Goal: Transaction & Acquisition: Purchase product/service

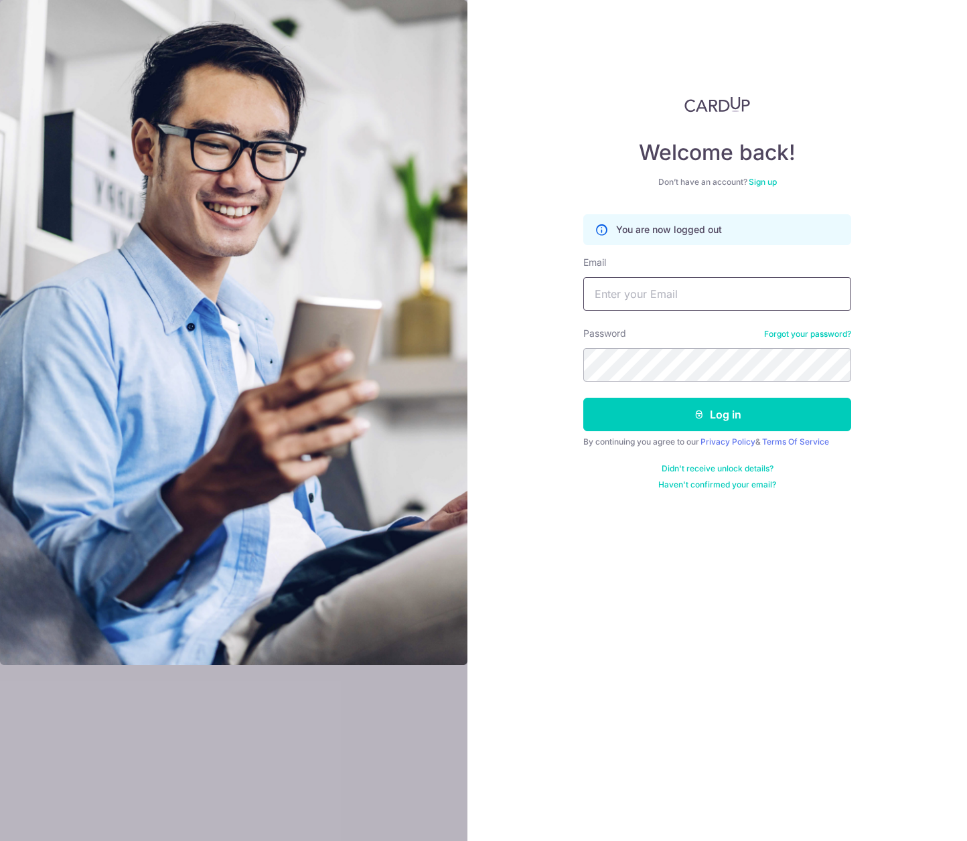
click at [674, 302] on input "Email" at bounding box center [718, 293] width 268 height 33
type input "[EMAIL_ADDRESS][DOMAIN_NAME]"
click at [584, 398] on button "Log in" at bounding box center [718, 414] width 268 height 33
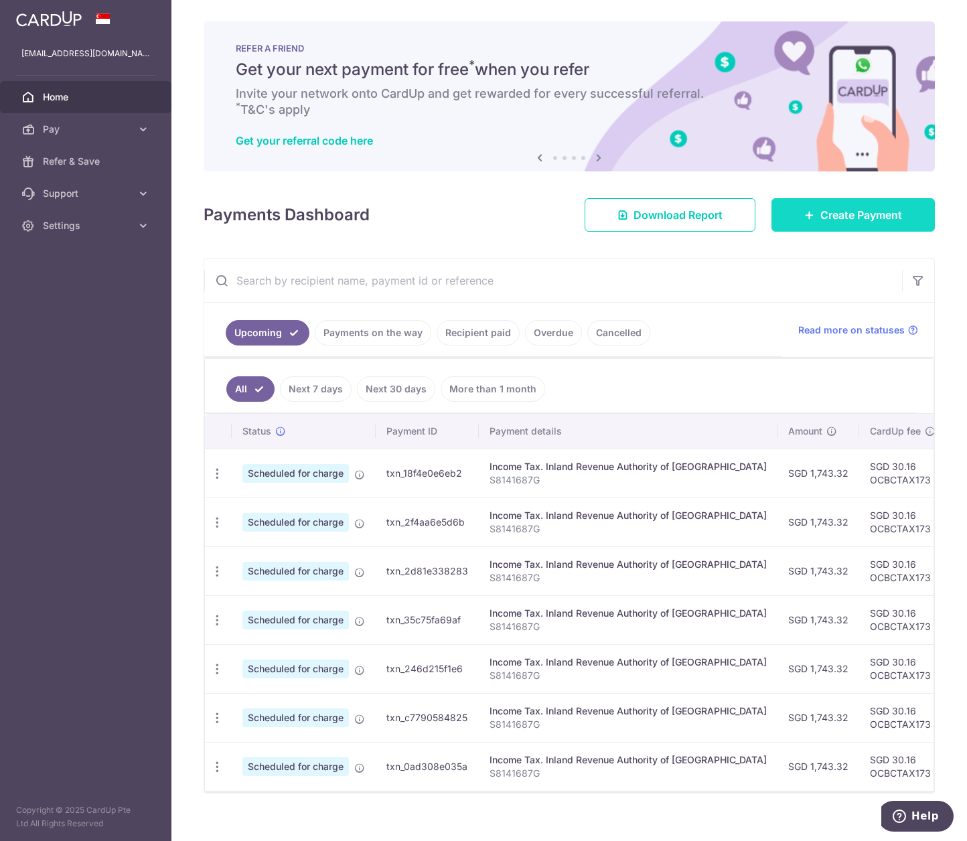
click at [876, 216] on span "Create Payment" at bounding box center [862, 215] width 82 height 16
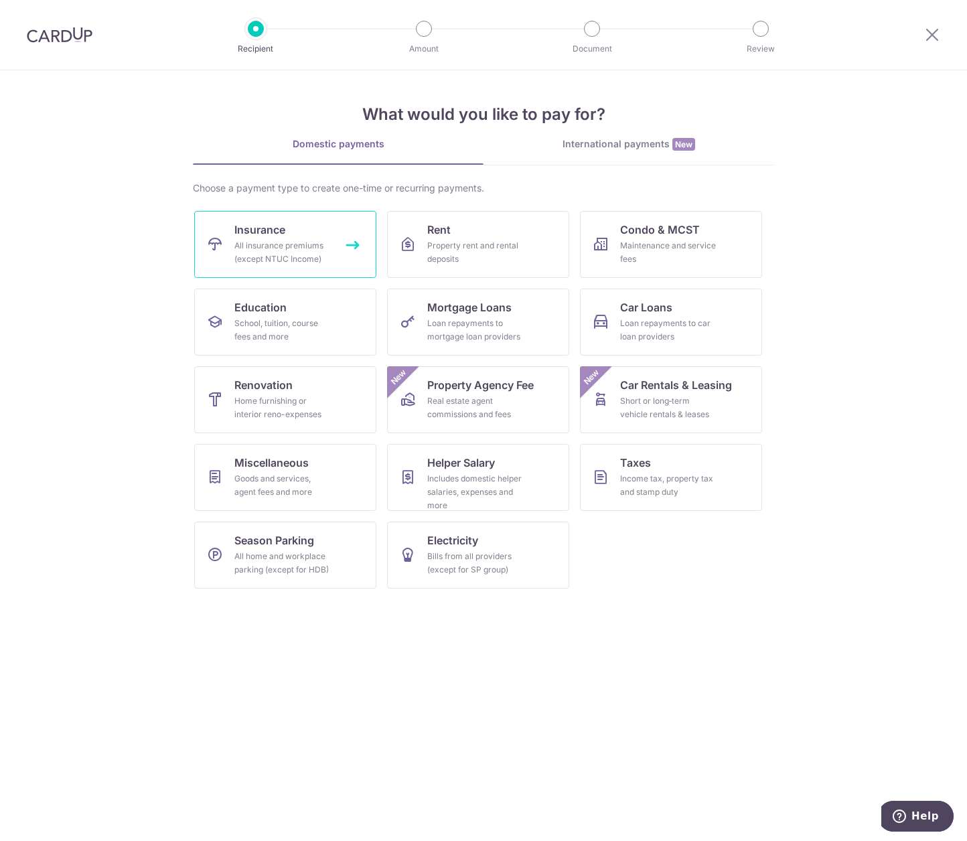
click at [288, 238] on link "Insurance All insurance premiums (except NTUC Income)" at bounding box center [285, 244] width 182 height 67
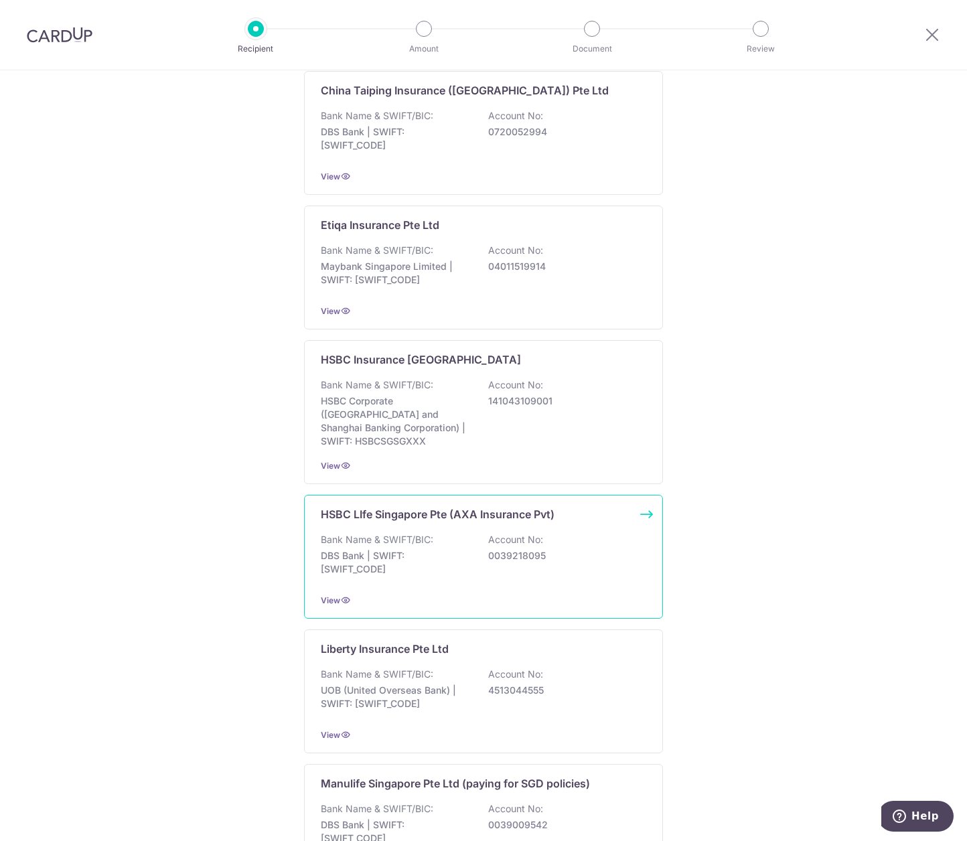
scroll to position [981, 0]
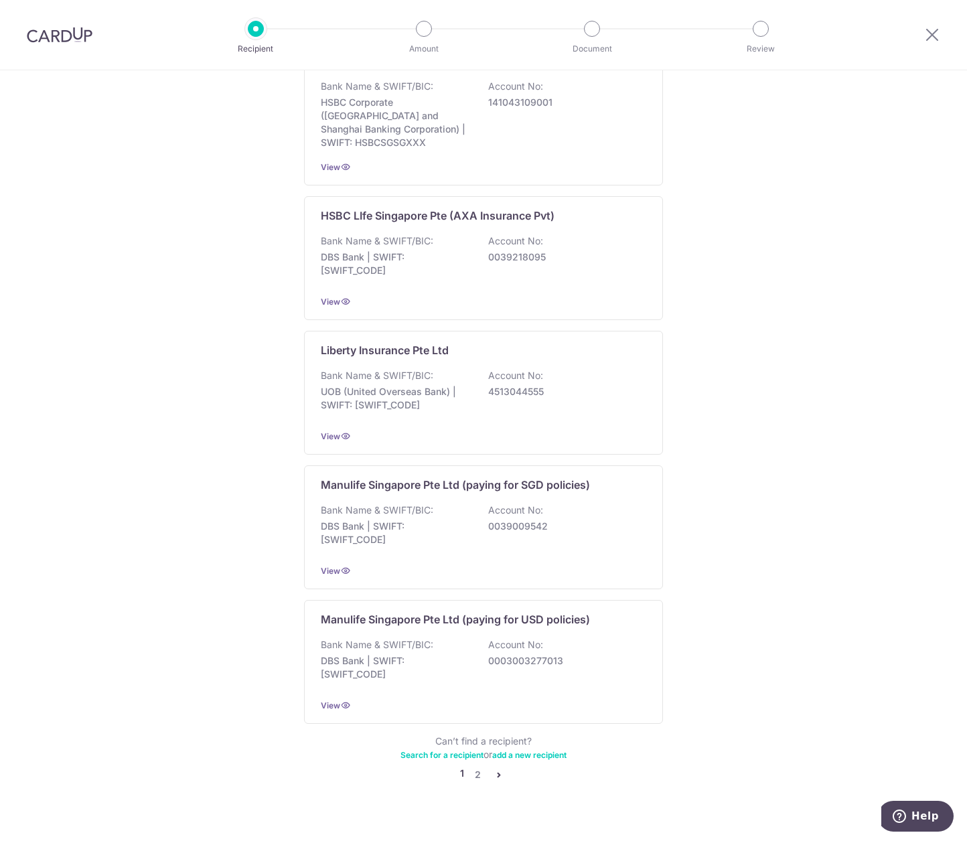
click at [494, 770] on icon "pager" at bounding box center [499, 775] width 11 height 11
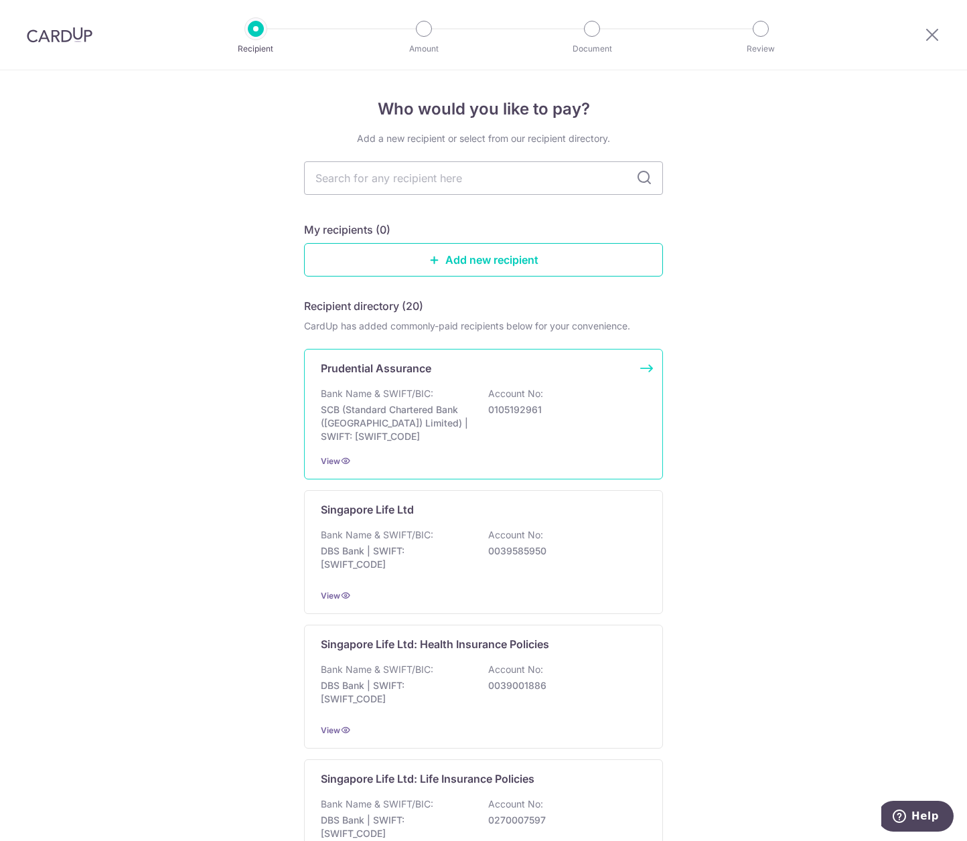
click at [378, 391] on p "Bank Name & SWIFT/BIC:" at bounding box center [377, 393] width 113 height 13
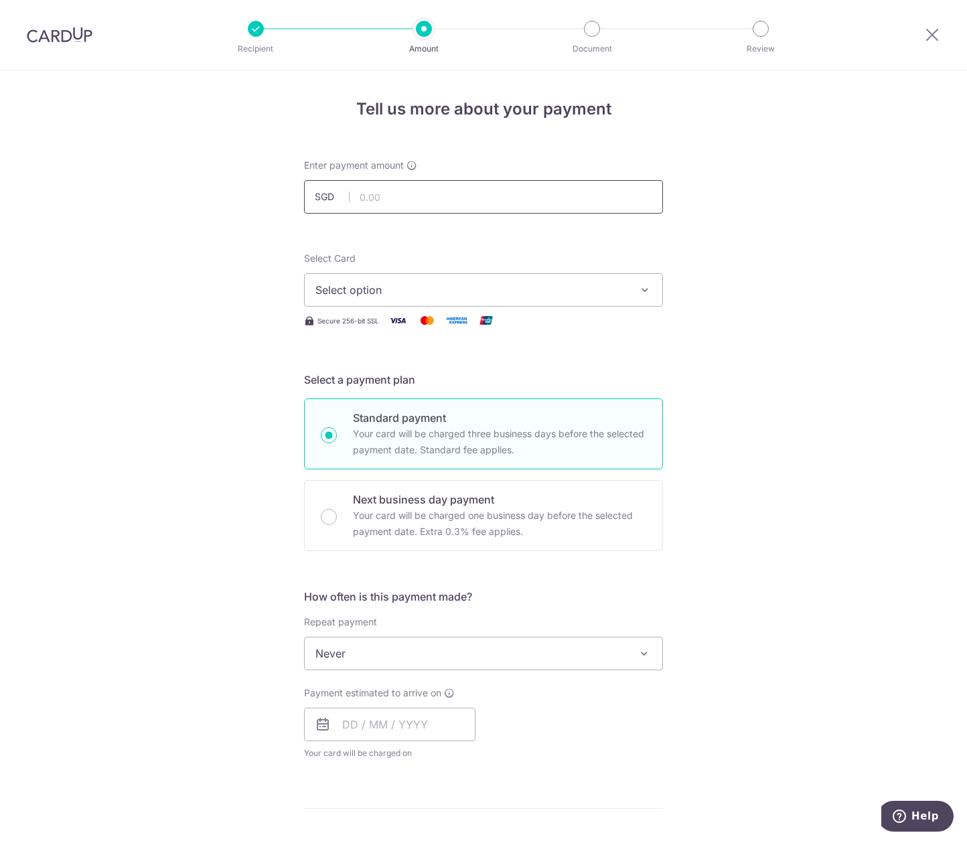
click at [398, 191] on input "text" at bounding box center [483, 196] width 359 height 33
click at [390, 192] on input "text" at bounding box center [483, 196] width 359 height 33
type input "3,872.03"
click at [580, 293] on span "Select option" at bounding box center [472, 290] width 312 height 16
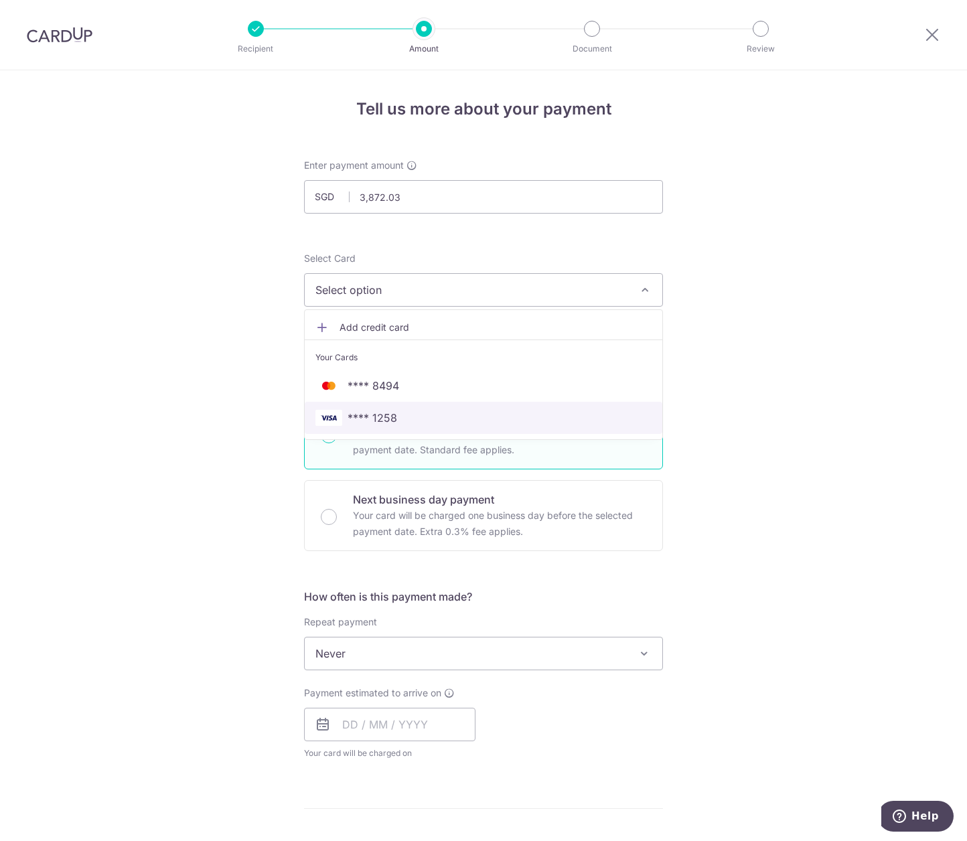
click at [403, 416] on span "**** 1258" at bounding box center [484, 418] width 336 height 16
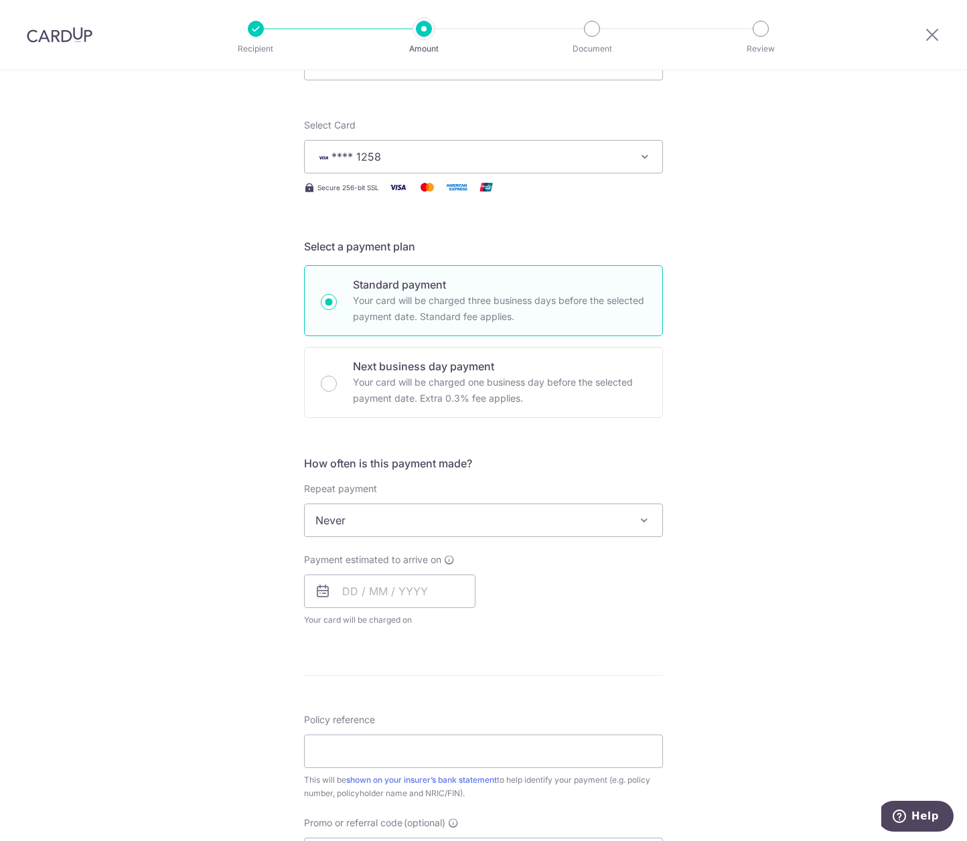
scroll to position [134, 0]
click at [394, 585] on input "text" at bounding box center [390, 590] width 172 height 33
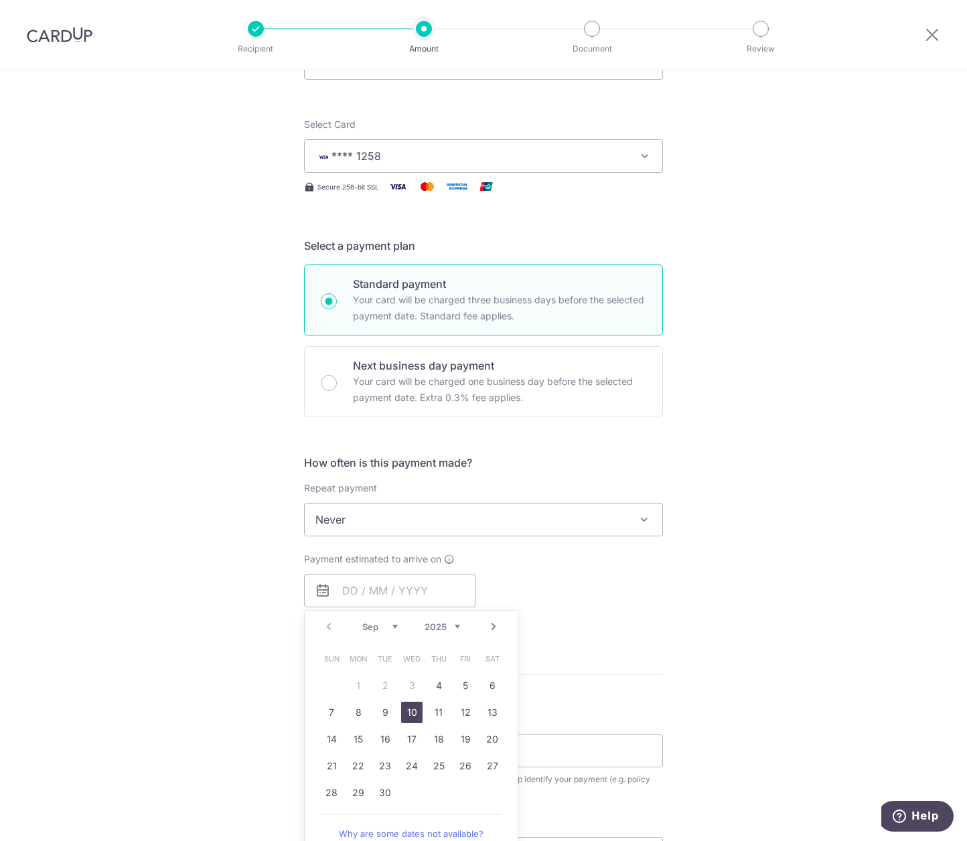
click at [412, 708] on link "10" at bounding box center [411, 712] width 21 height 21
type input "[DATE]"
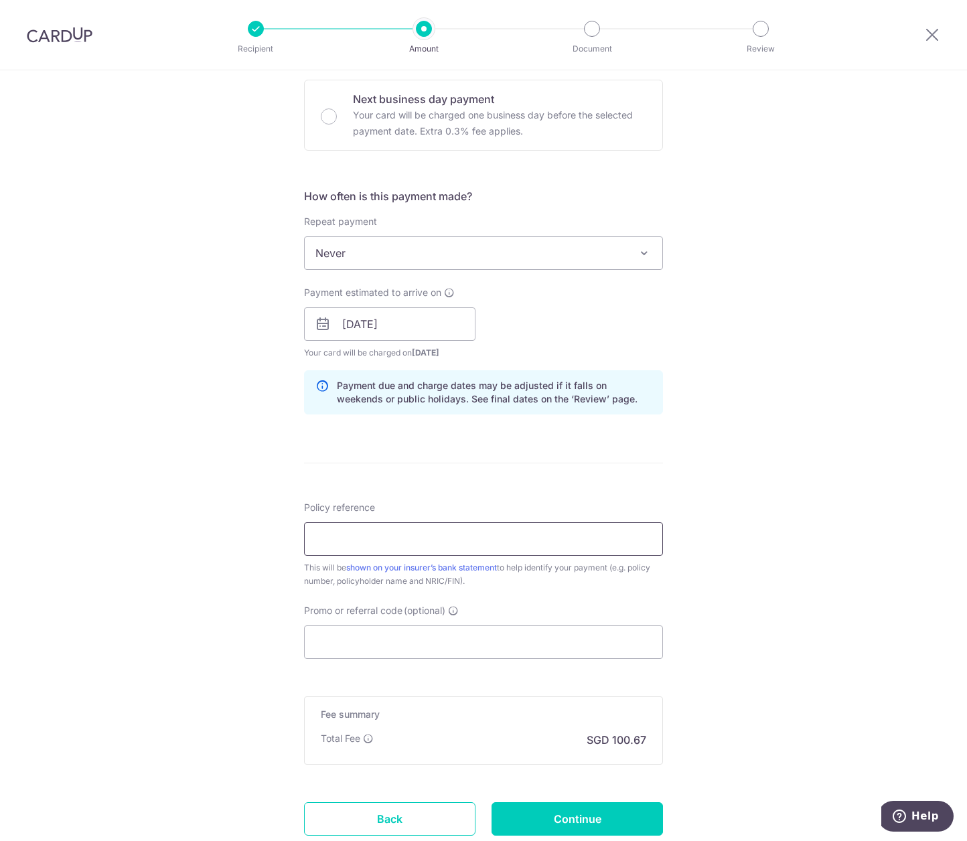
scroll to position [401, 0]
click at [365, 541] on input "Policy reference" at bounding box center [483, 538] width 359 height 33
click at [364, 531] on input "Policy reference" at bounding box center [483, 538] width 359 height 33
paste input "79084161"
type input "79084161 / 79084205 / 79084214"
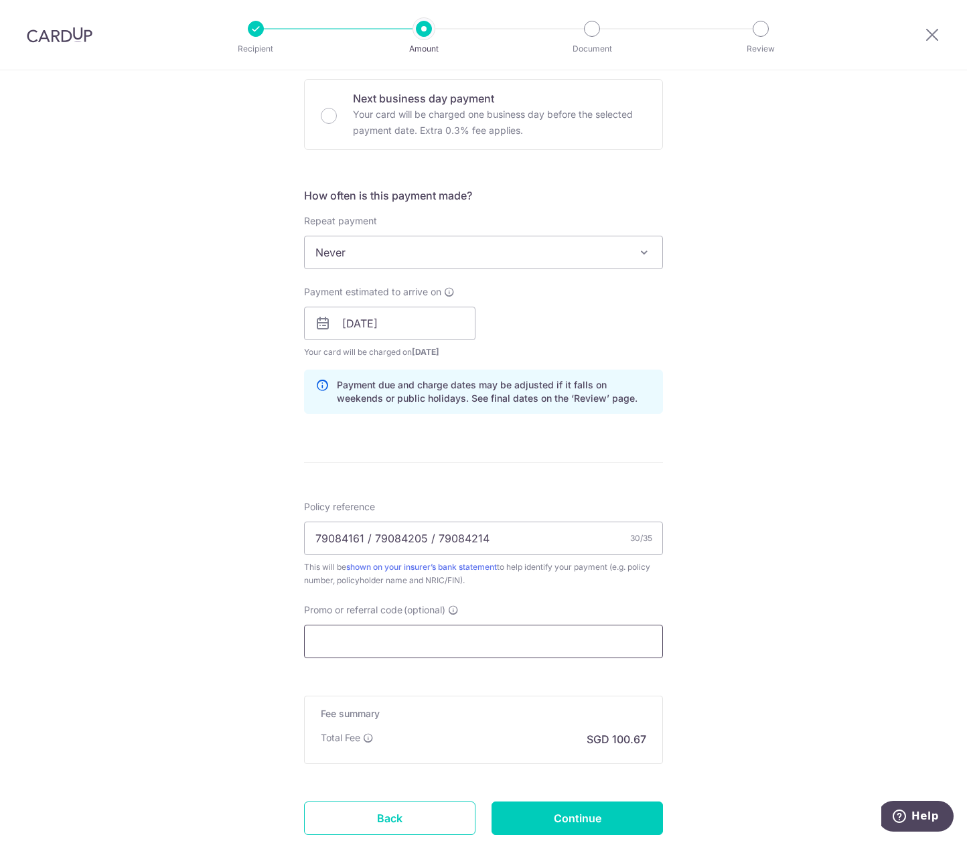
click at [342, 640] on input "Promo or referral code (optional)" at bounding box center [483, 641] width 359 height 33
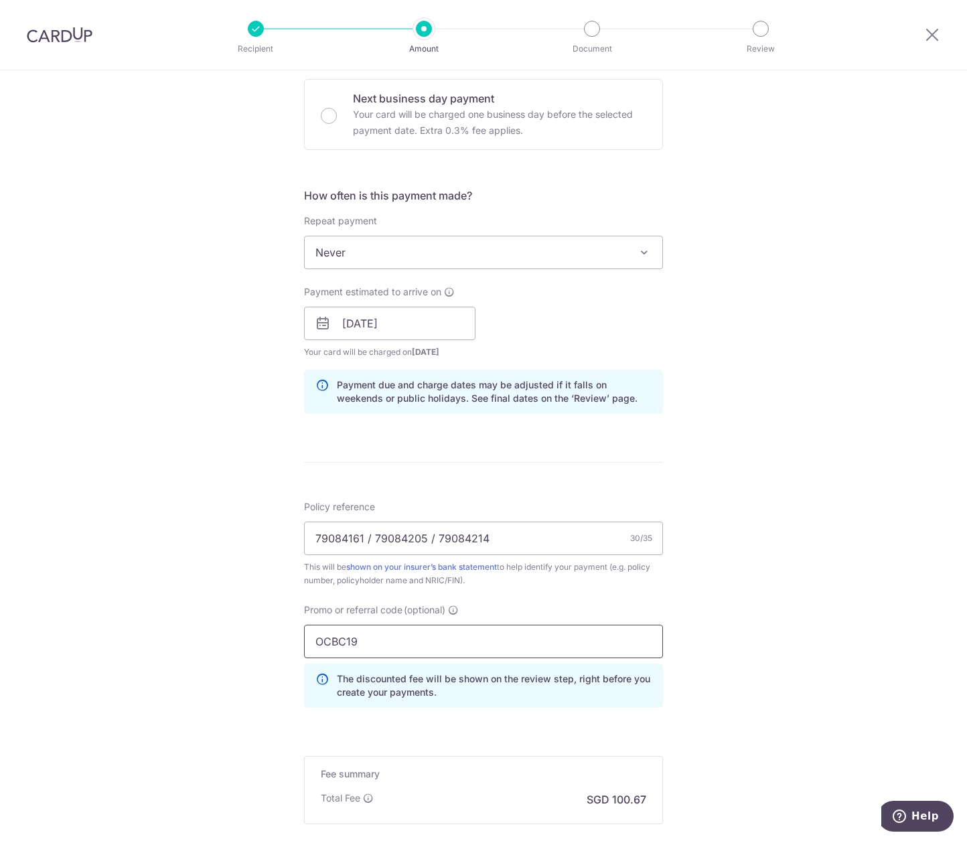
click at [378, 641] on input "OCBC19" at bounding box center [483, 641] width 359 height 33
type input "OCBC195"
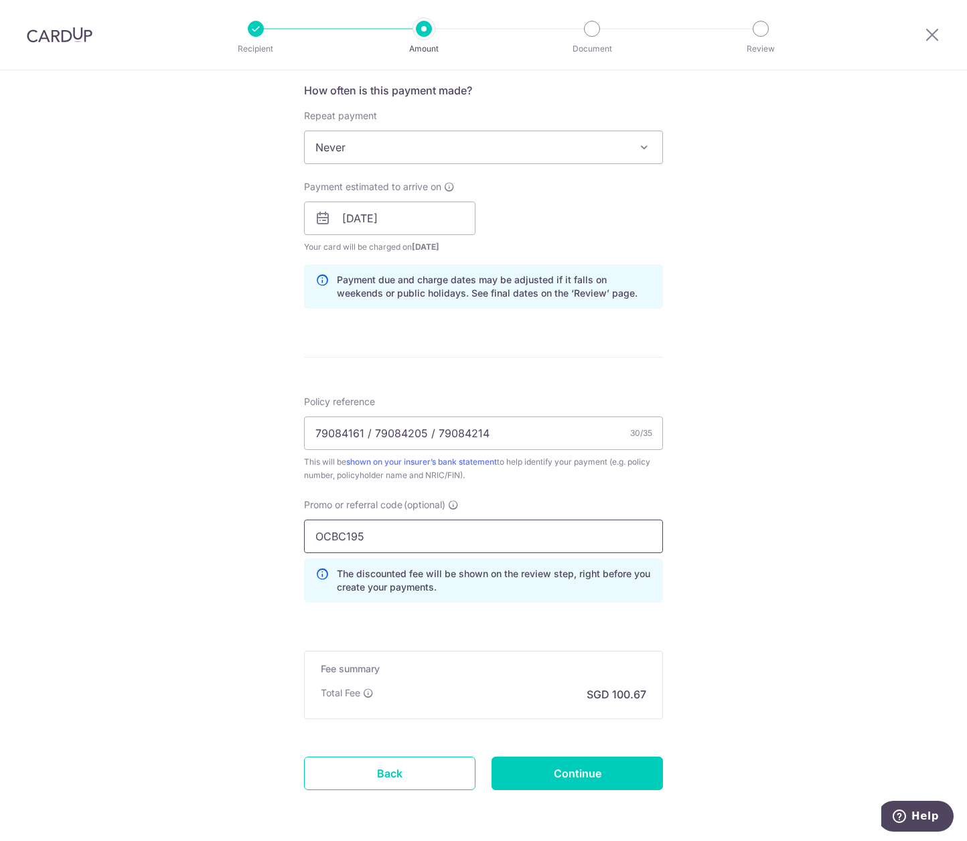
scroll to position [552, 0]
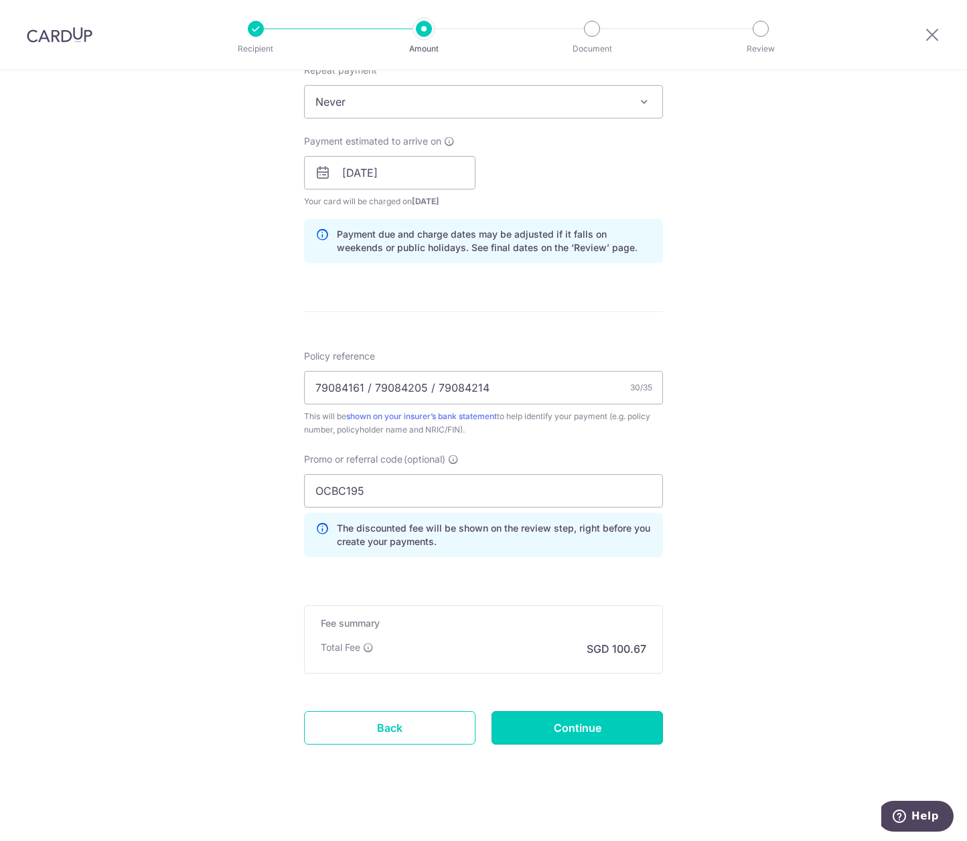
click at [591, 727] on input "Continue" at bounding box center [578, 728] width 172 height 33
type input "Create Schedule"
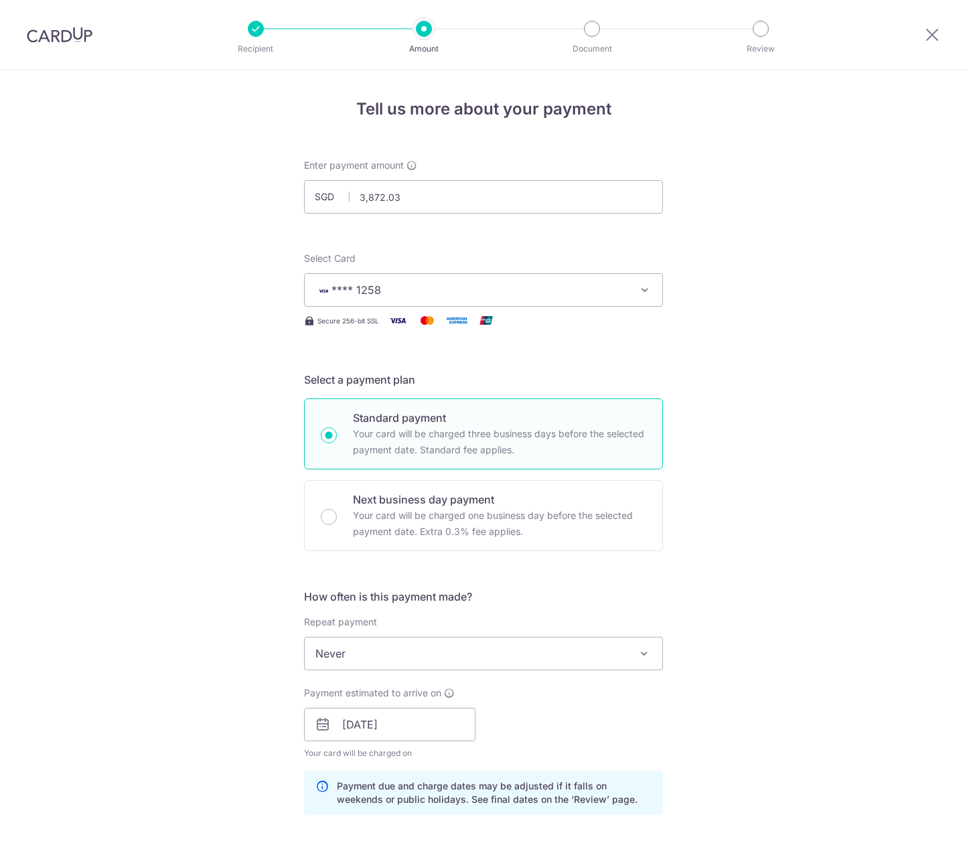
scroll to position [571, 0]
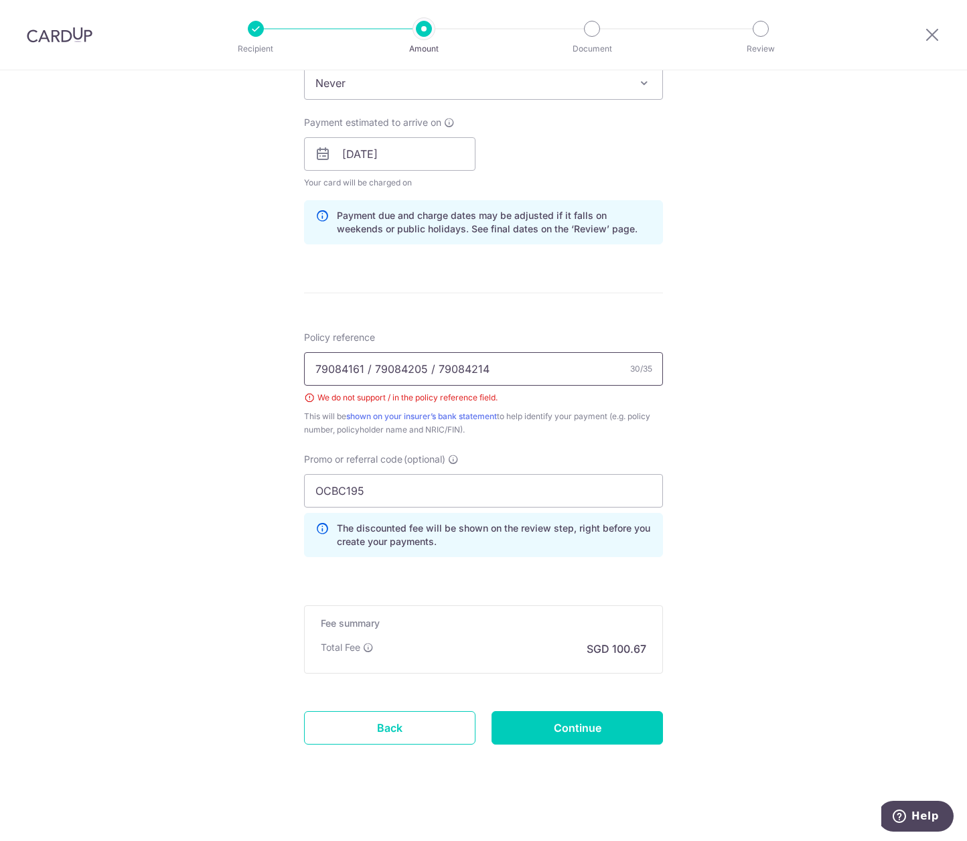
click at [366, 365] on input "79084161 / 79084205 / 79084214" at bounding box center [483, 368] width 359 height 33
type input "79084161 & 79084205 & 79084214"
click at [582, 737] on input "Continue" at bounding box center [578, 728] width 172 height 33
type input "Create Schedule"
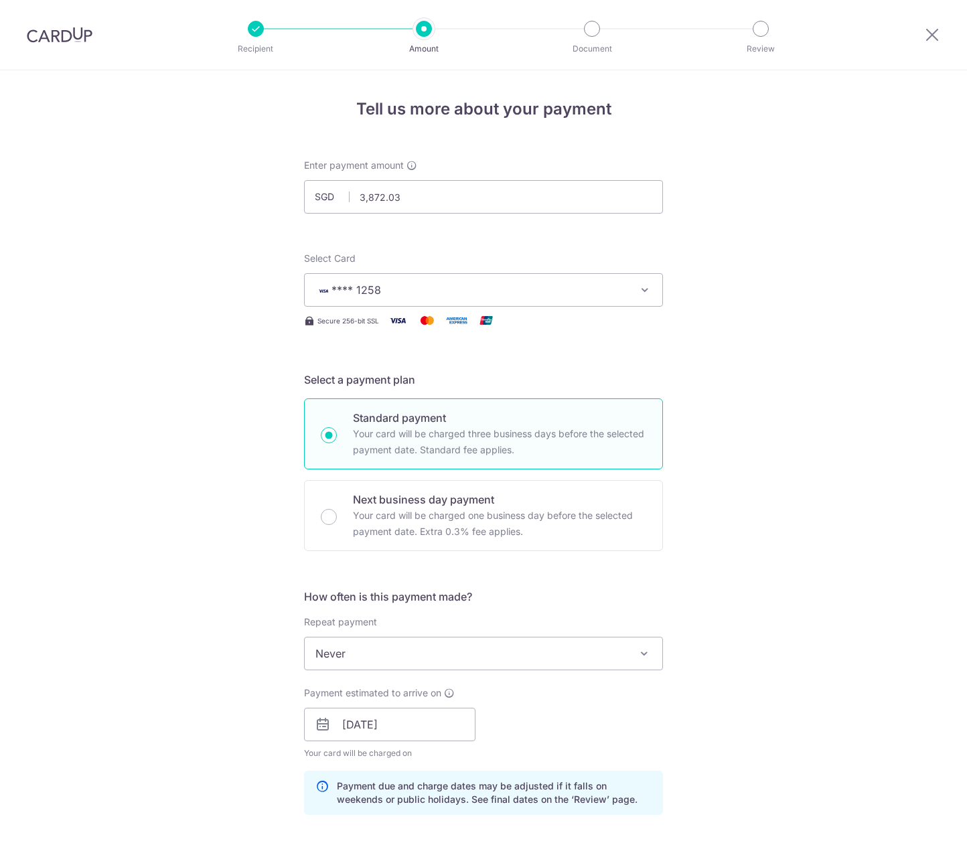
scroll to position [571, 0]
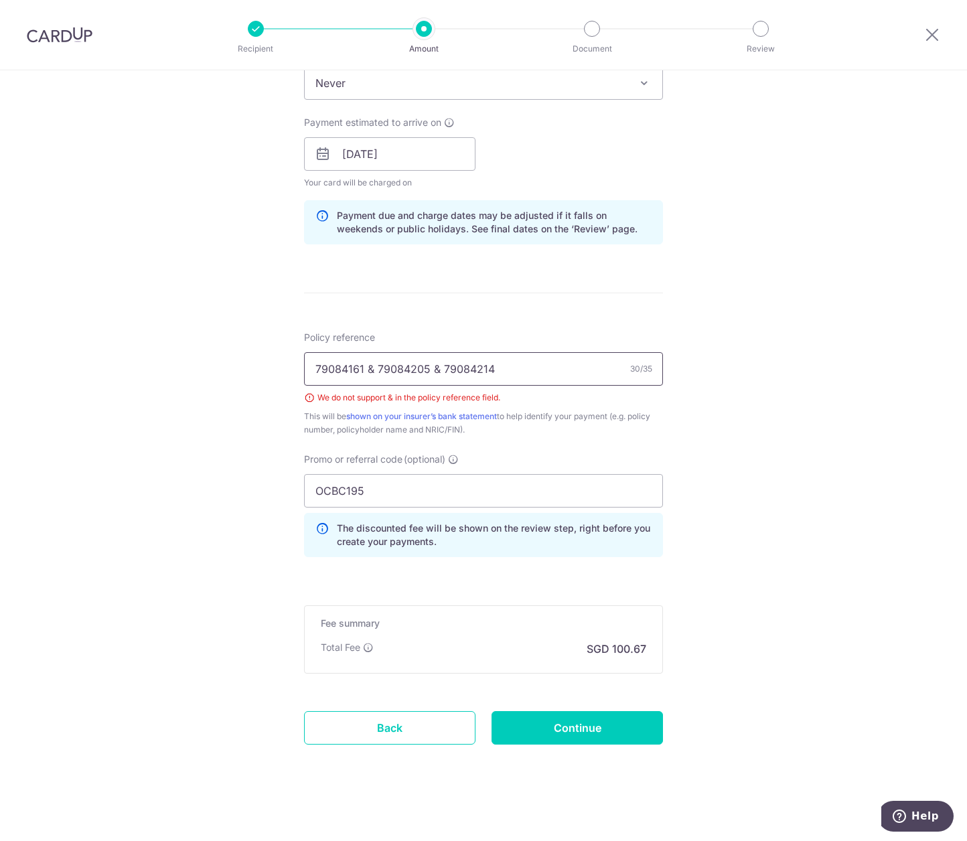
drag, startPoint x: 362, startPoint y: 365, endPoint x: 367, endPoint y: 370, distance: 7.1
click at [367, 370] on input "79084161 & 79084205 & 79084214" at bounding box center [483, 368] width 359 height 33
click at [423, 369] on input "79084161 79084205 & 79084214" at bounding box center [483, 368] width 359 height 33
type input "79084161 79084205 79084214"
click at [582, 724] on input "Continue" at bounding box center [578, 728] width 172 height 33
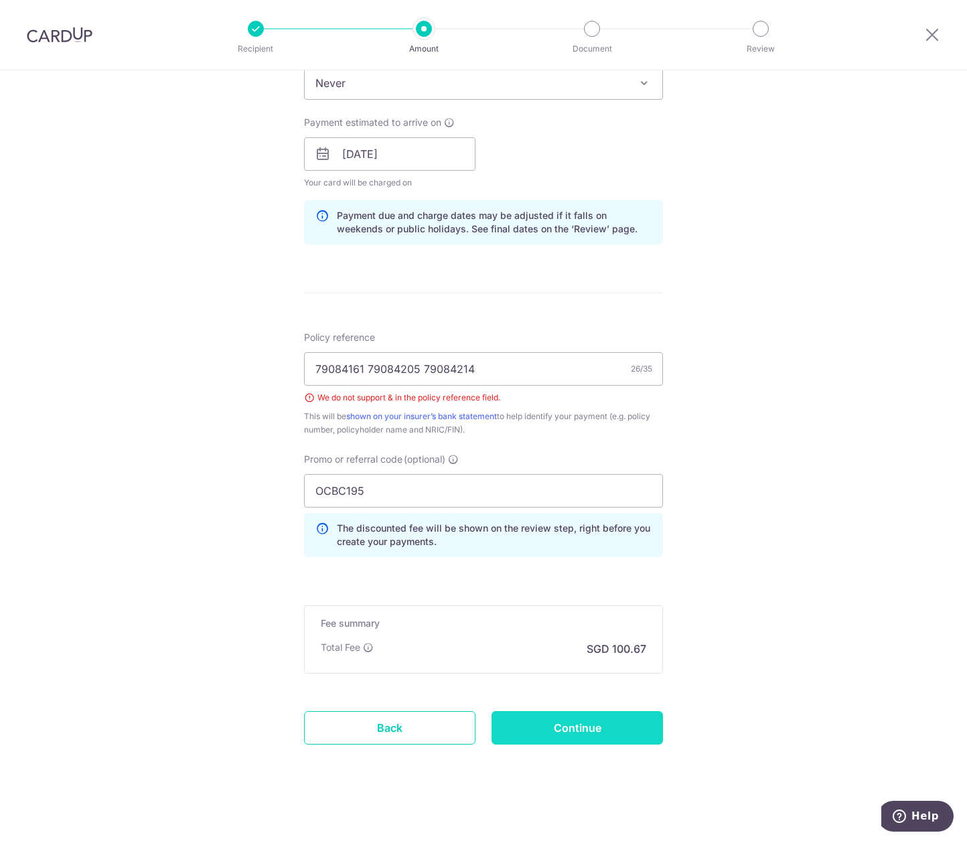
type input "Create Schedule"
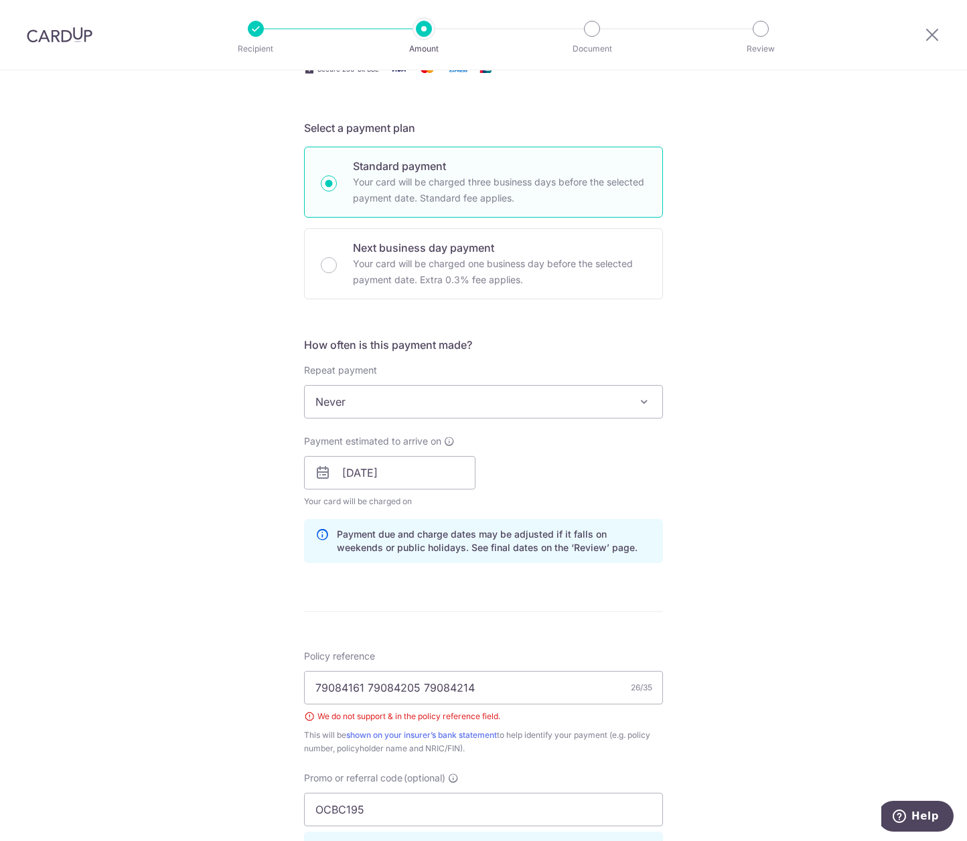
scroll to position [241, 0]
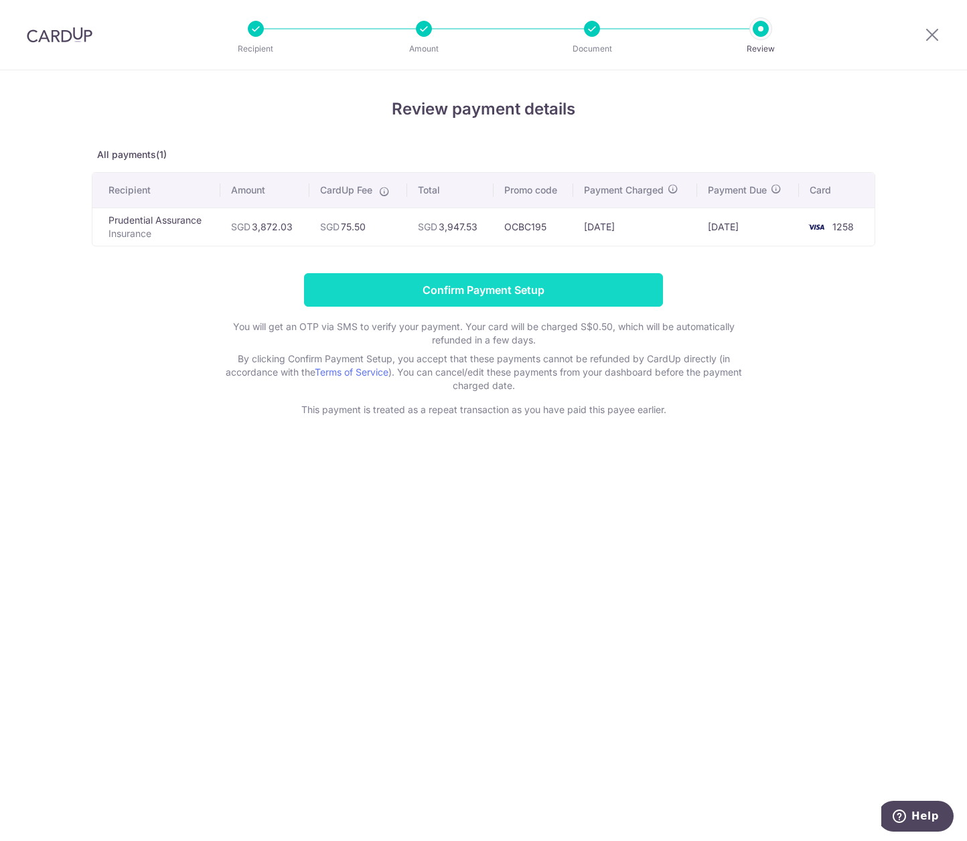
click at [472, 289] on input "Confirm Payment Setup" at bounding box center [483, 289] width 359 height 33
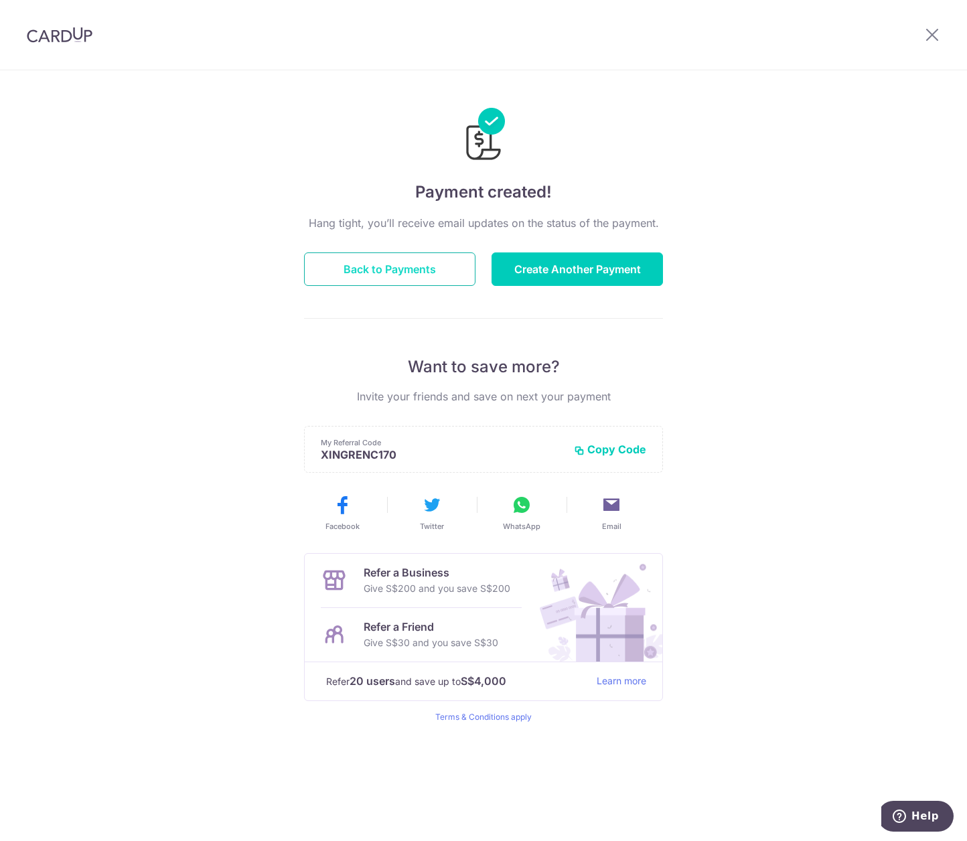
click at [423, 273] on button "Back to Payments" at bounding box center [390, 269] width 172 height 33
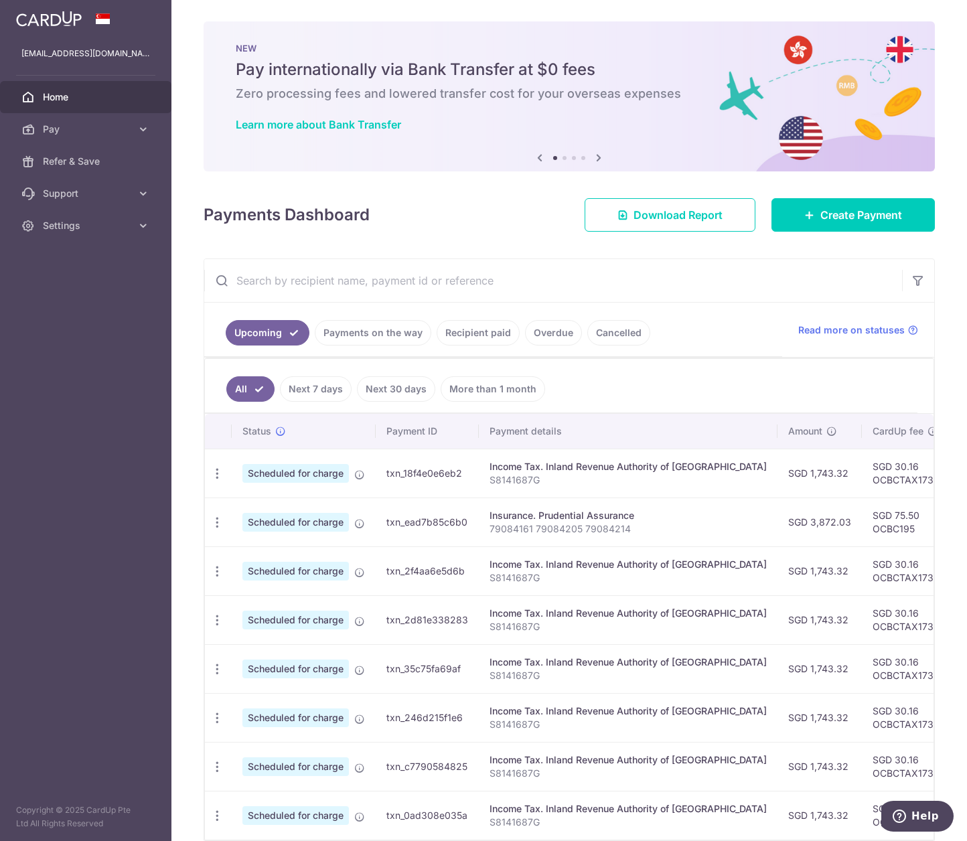
click at [573, 514] on div "Insurance. Prudential Assurance" at bounding box center [628, 515] width 277 height 13
